Goal: Find specific page/section: Find specific page/section

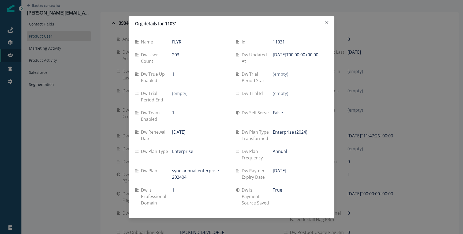
scroll to position [139, 0]
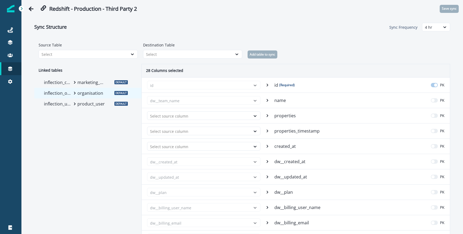
scroll to position [205, 0]
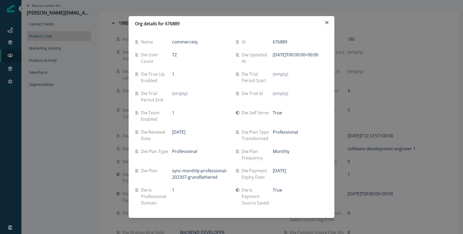
scroll to position [47, 0]
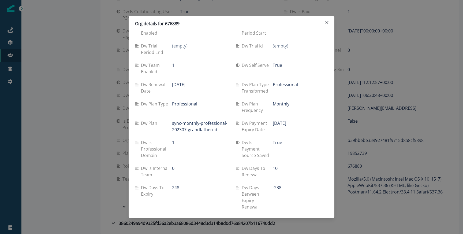
click at [30, 43] on div "Org details for 676889 Name commerceiq Id 676889 Dw user count 72 Dw updated at…" at bounding box center [231, 117] width 463 height 234
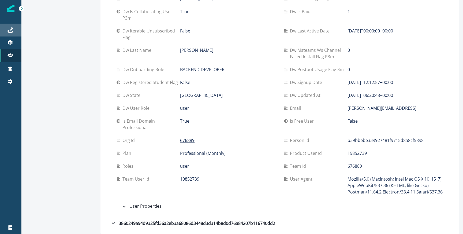
click at [12, 33] on div "Journeys" at bounding box center [10, 30] width 17 height 6
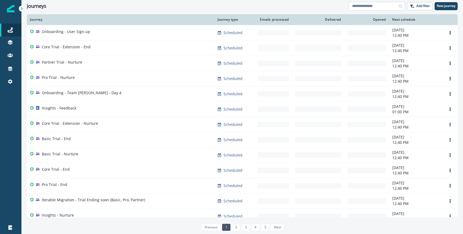
click at [384, 5] on input at bounding box center [377, 6] width 56 height 9
click at [367, 6] on input at bounding box center [377, 6] width 56 height 9
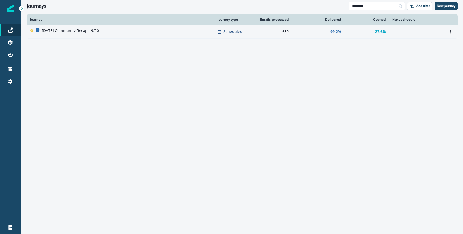
type input "********"
click at [124, 34] on div "Saturday Community Recap - 9/20" at bounding box center [120, 32] width 181 height 8
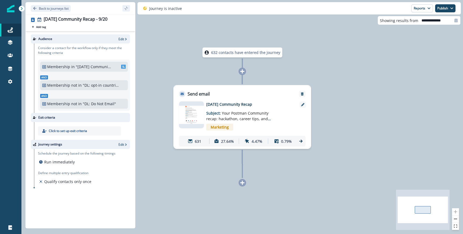
click at [302, 141] on icon at bounding box center [300, 140] width 3 height 3
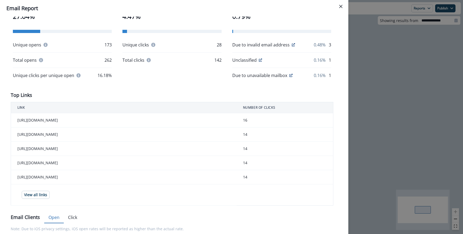
scroll to position [122, 0]
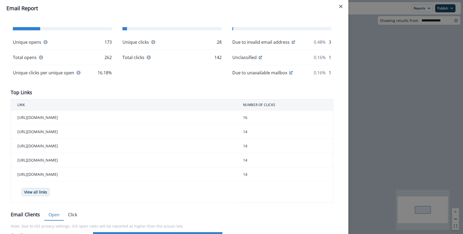
click at [47, 196] on button "View all links" at bounding box center [36, 192] width 28 height 8
